Goal: Communication & Community: Answer question/provide support

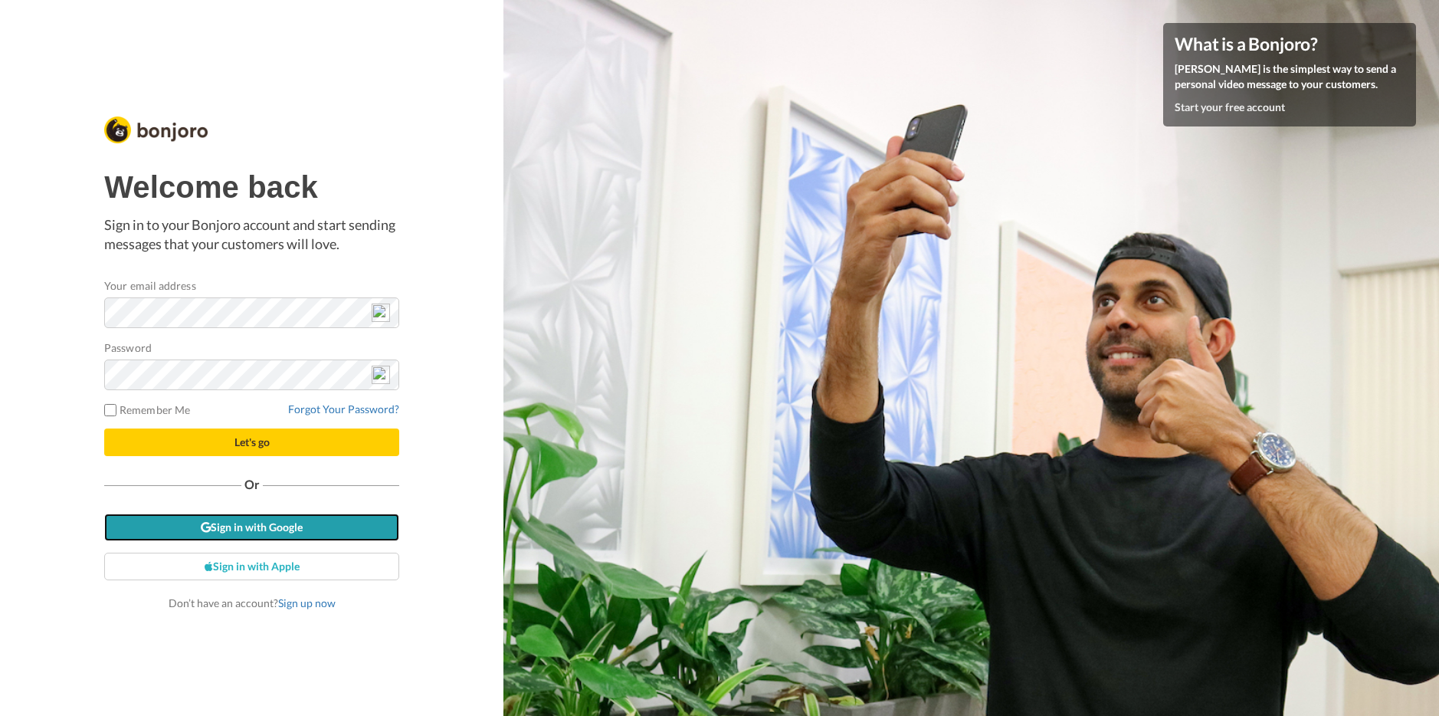
click at [257, 525] on link "Sign in with Google" at bounding box center [251, 527] width 295 height 28
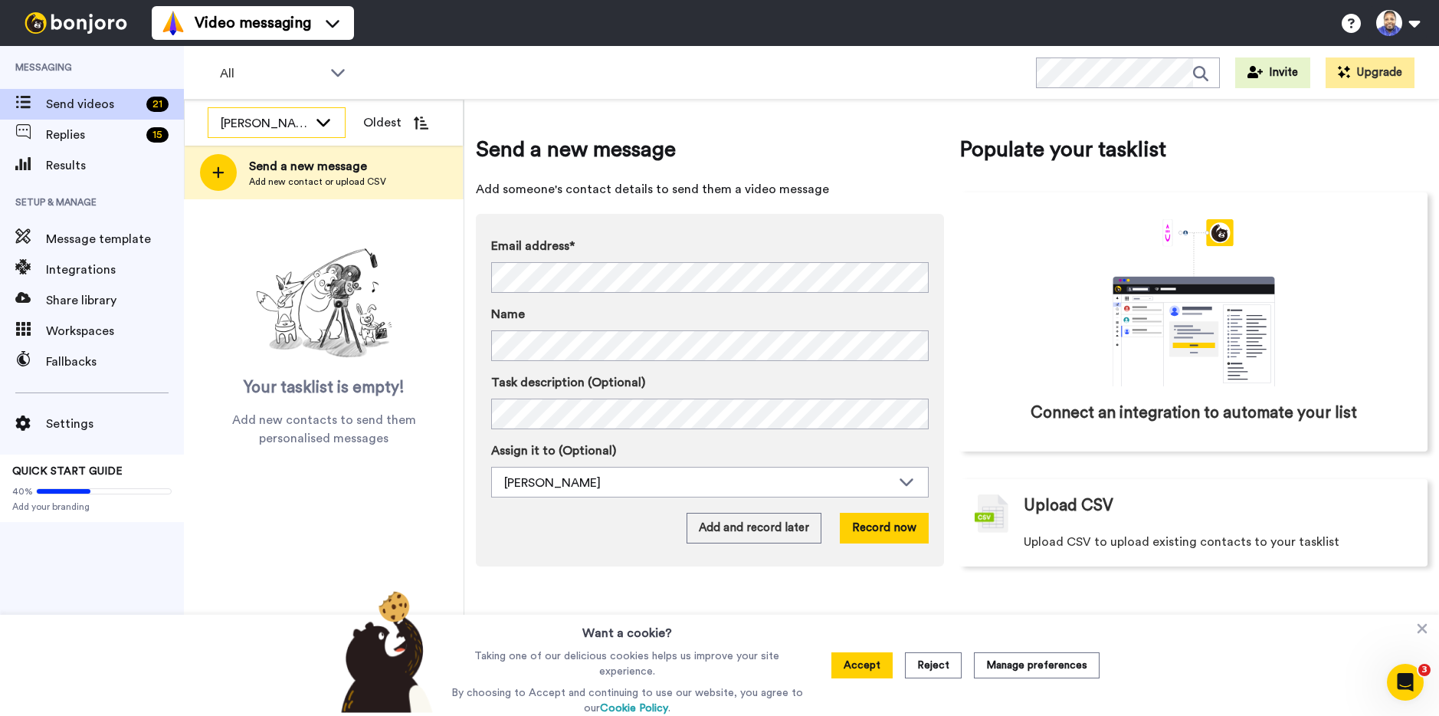
click at [322, 117] on icon at bounding box center [323, 121] width 18 height 15
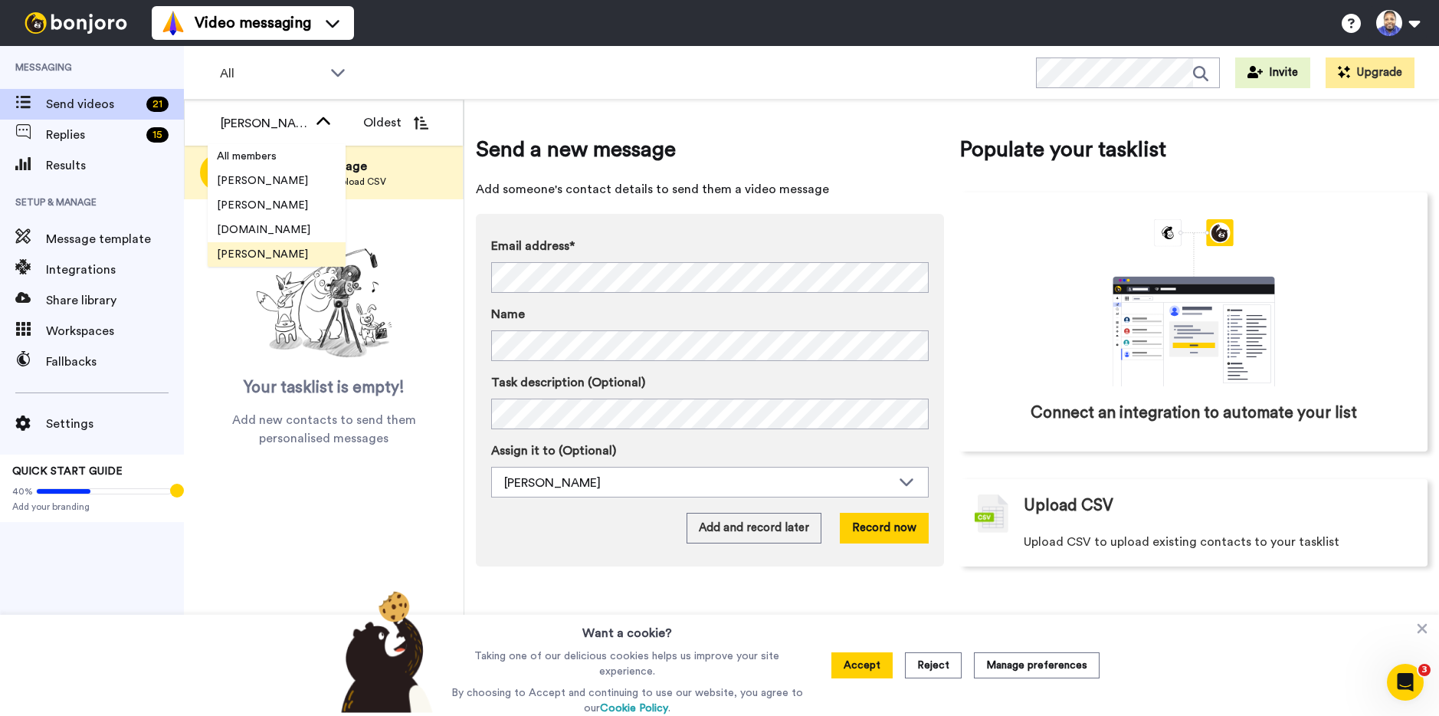
click at [284, 247] on li "[PERSON_NAME]" at bounding box center [277, 254] width 138 height 25
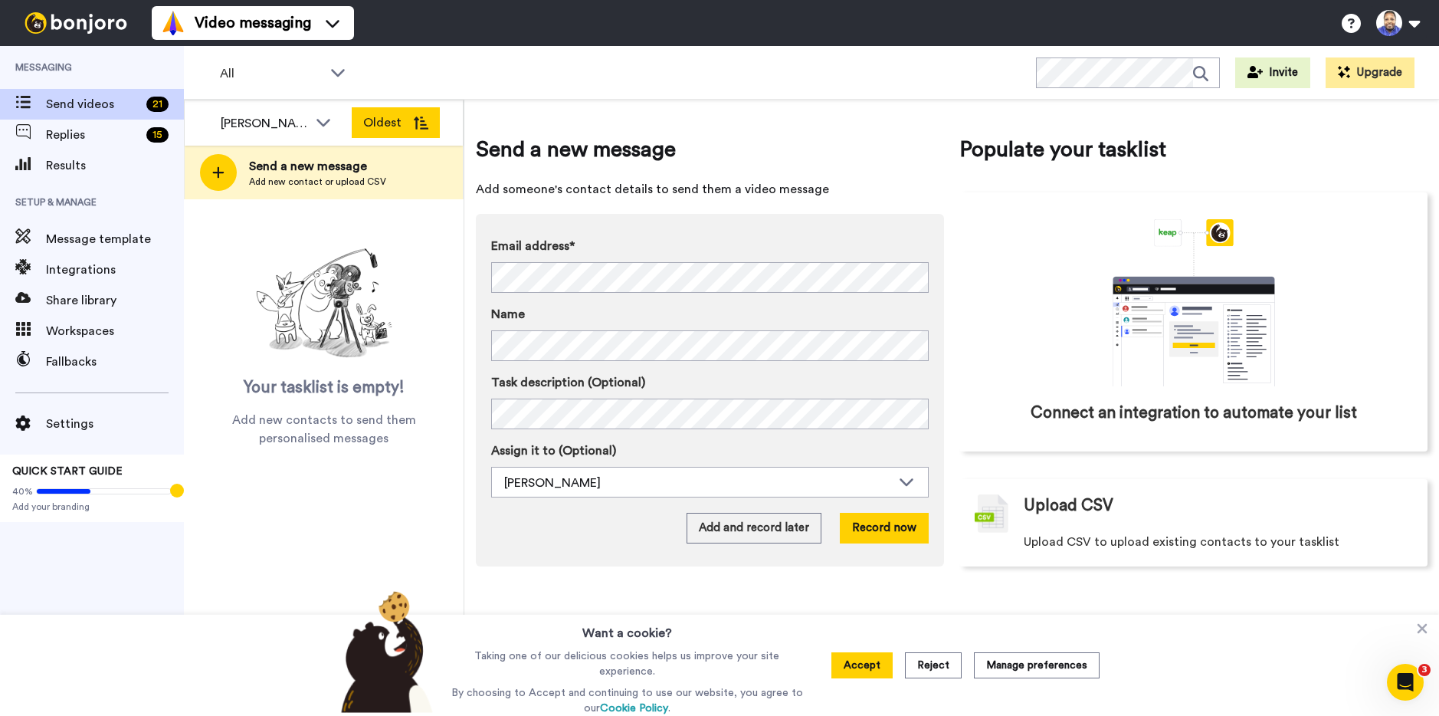
click at [392, 119] on button "Oldest" at bounding box center [396, 122] width 88 height 31
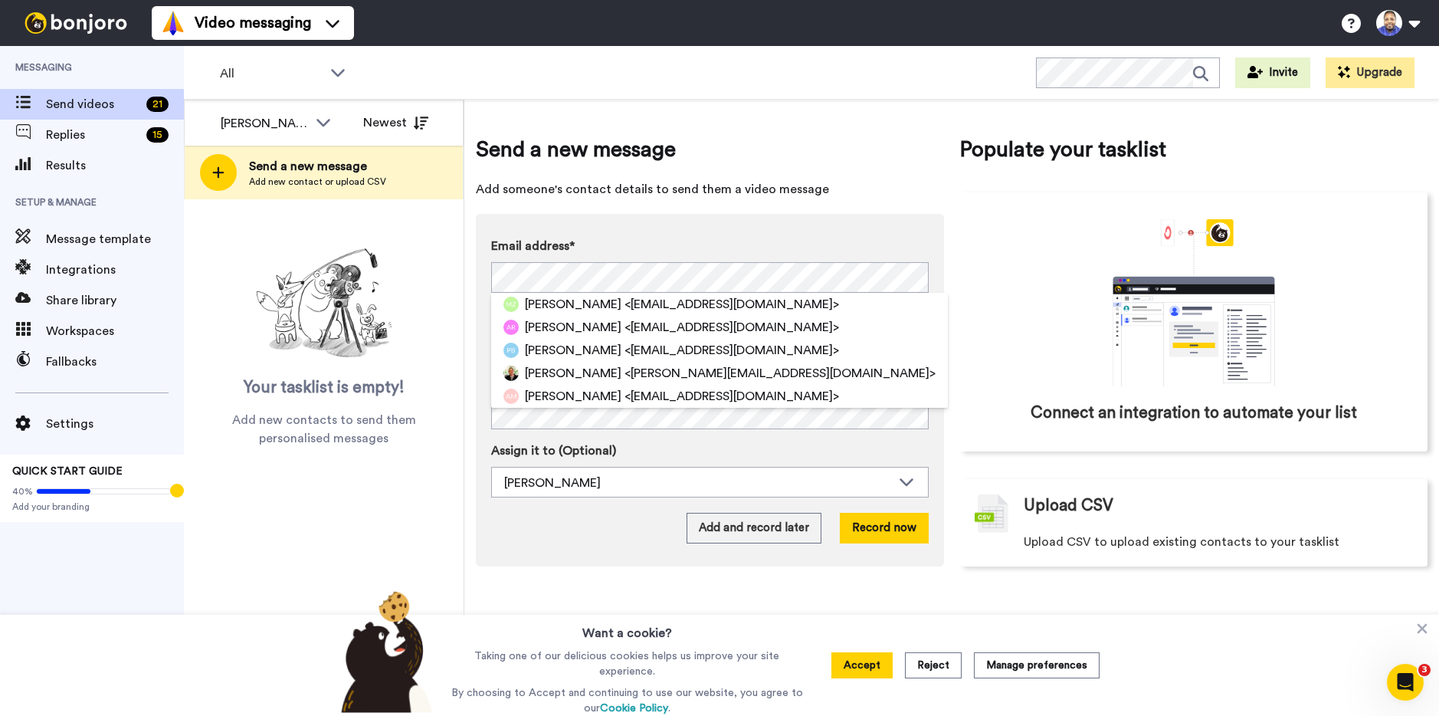
click at [656, 228] on div "Email address* [PERSON_NAME] <[EMAIL_ADDRESS][DOMAIN_NAME]> [PERSON_NAME] <[EMA…" at bounding box center [710, 390] width 468 height 353
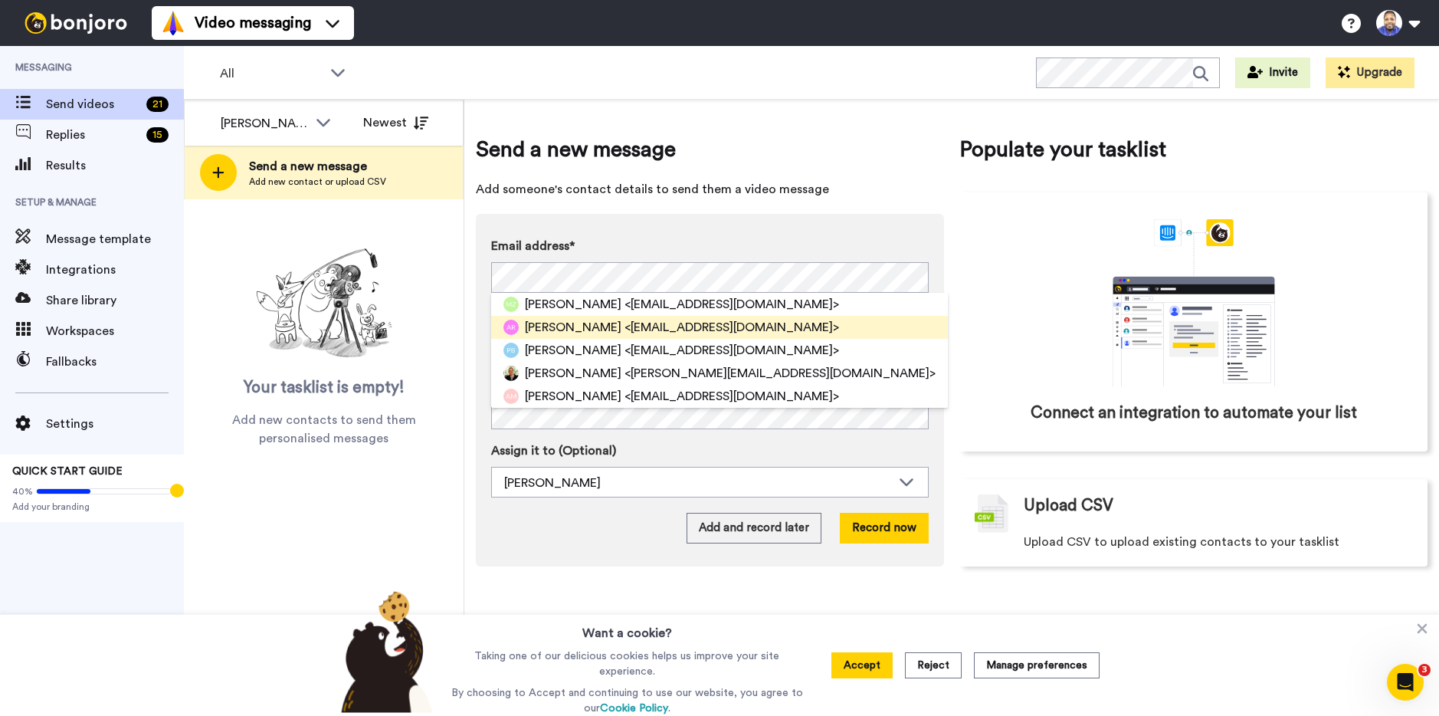
click at [544, 326] on span "[PERSON_NAME]" at bounding box center [573, 327] width 97 height 18
